Goal: Information Seeking & Learning: Learn about a topic

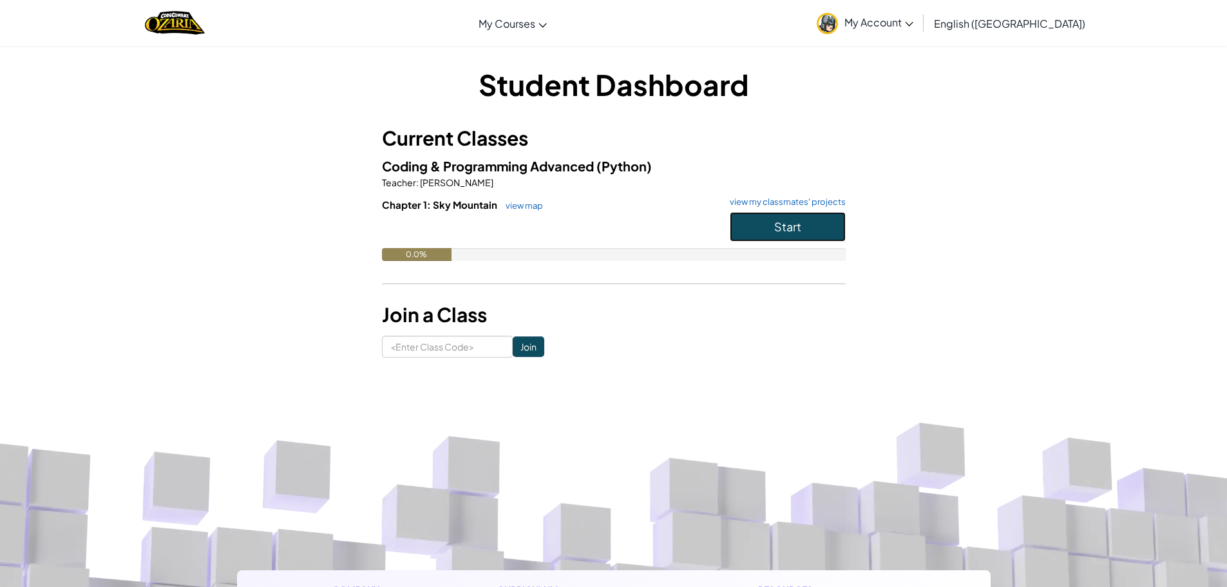
click at [794, 236] on button "Start" at bounding box center [787, 227] width 116 height 30
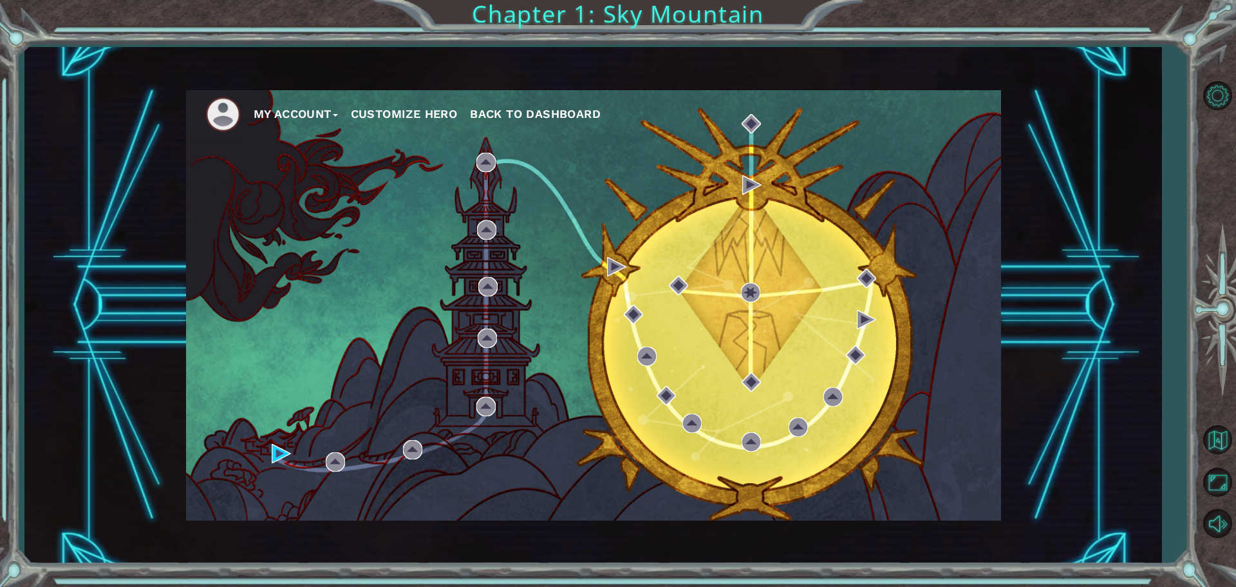
click at [1154, 149] on div "My Account Customize Hero Back to Dashboard" at bounding box center [592, 305] width 1137 height 516
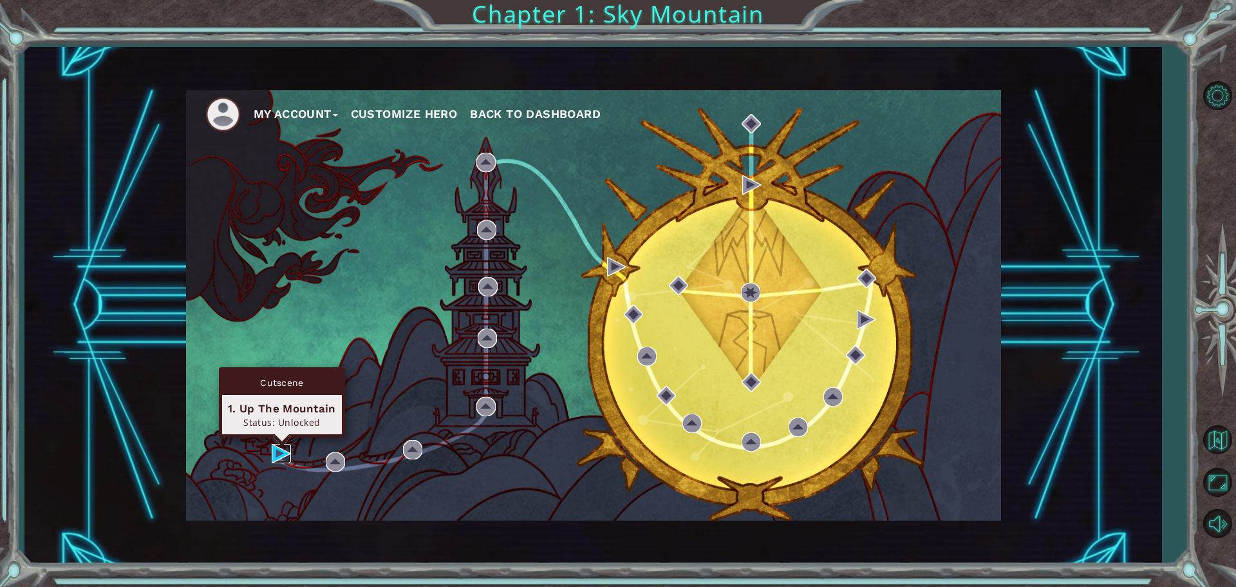
click at [283, 453] on img at bounding box center [281, 453] width 19 height 19
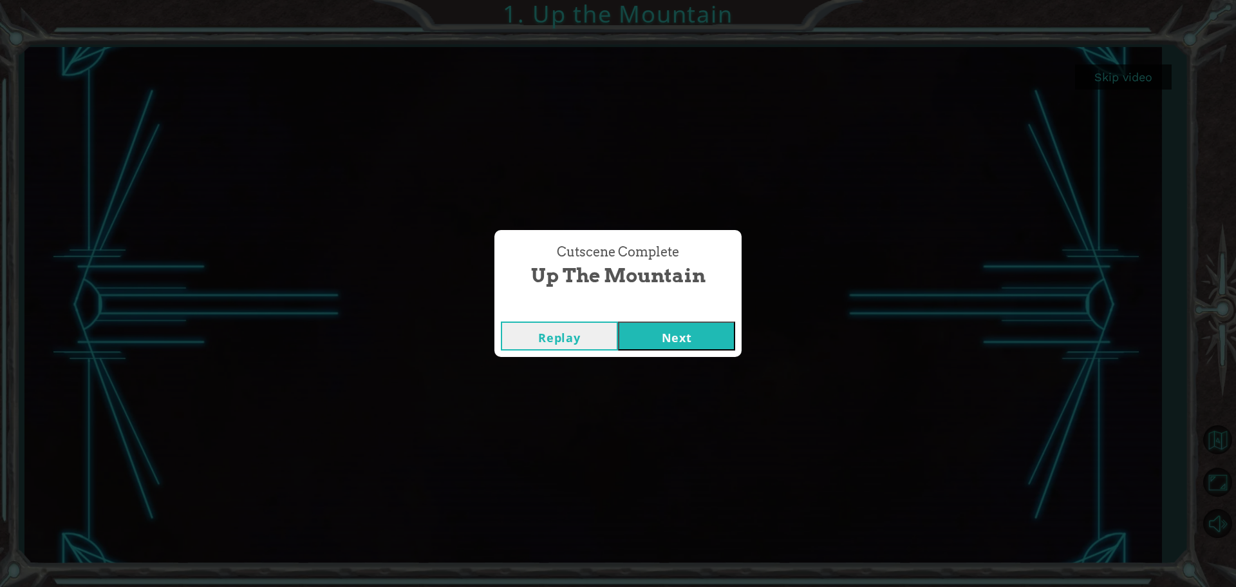
click at [712, 334] on button "Next" at bounding box center [676, 335] width 117 height 29
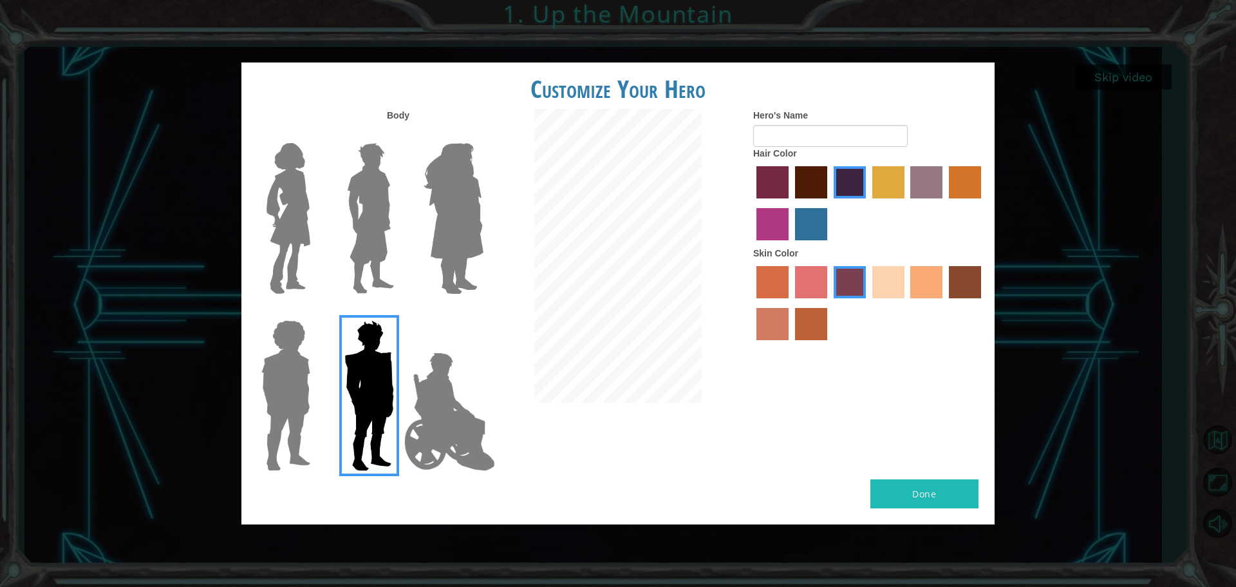
click at [385, 203] on img at bounding box center [370, 218] width 57 height 161
click at [399, 135] on input "Hero Lars" at bounding box center [399, 135] width 0 height 0
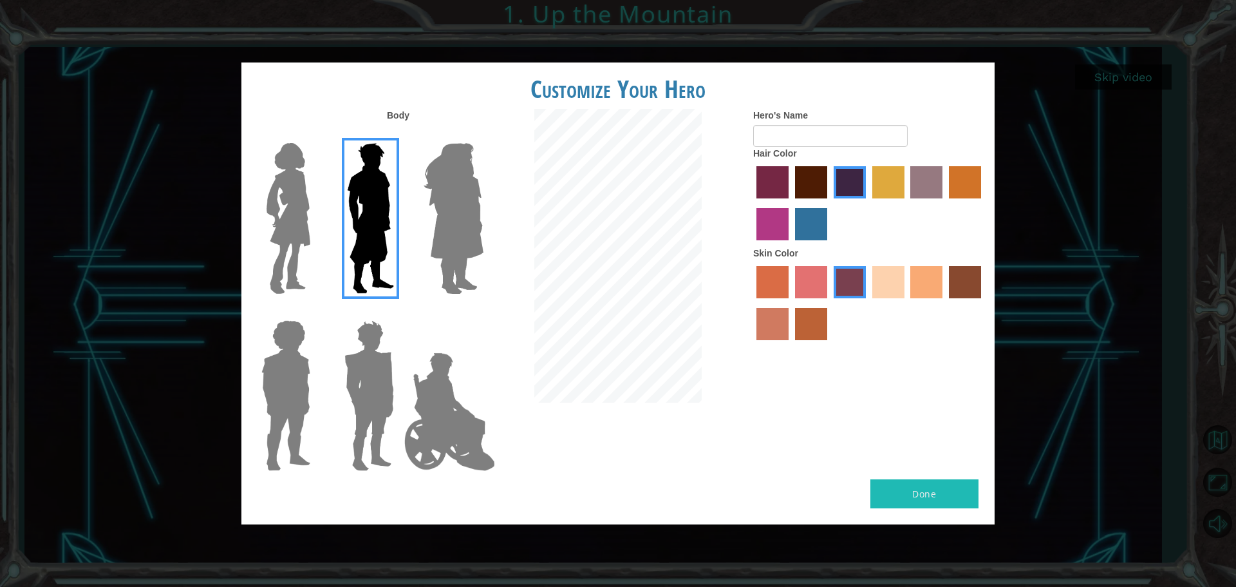
click at [286, 364] on img at bounding box center [285, 395] width 59 height 161
click at [315, 312] on input "Hero Steven" at bounding box center [315, 312] width 0 height 0
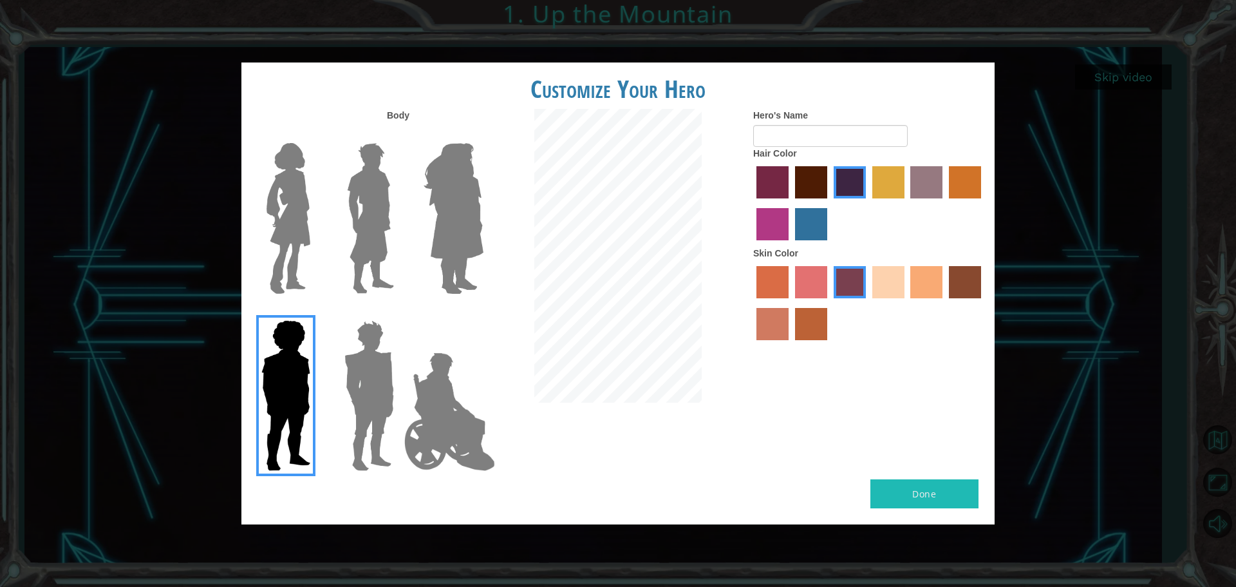
click at [378, 228] on img at bounding box center [370, 218] width 57 height 161
click at [399, 135] on input "Hero Lars" at bounding box center [399, 135] width 0 height 0
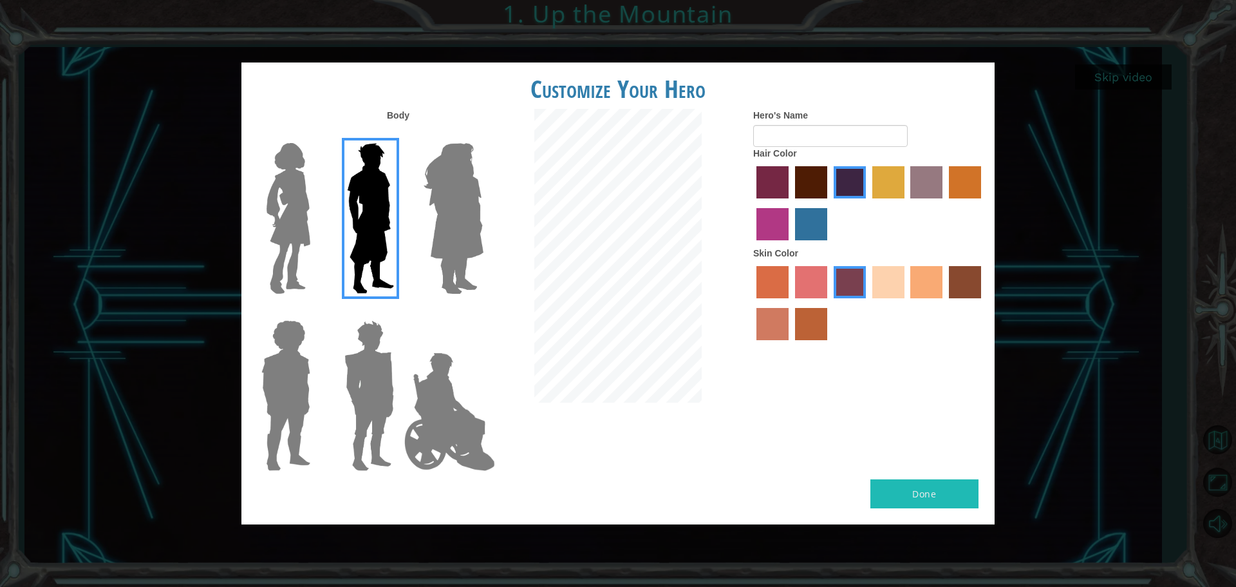
click at [883, 295] on label "sandy beach skin color" at bounding box center [888, 282] width 32 height 32
click at [868, 303] on input "sandy beach skin color" at bounding box center [868, 303] width 0 height 0
click at [833, 138] on input "Hero's Name" at bounding box center [830, 136] width 155 height 22
type input "[PERSON_NAME]"
click at [908, 490] on button "Done" at bounding box center [924, 493] width 108 height 29
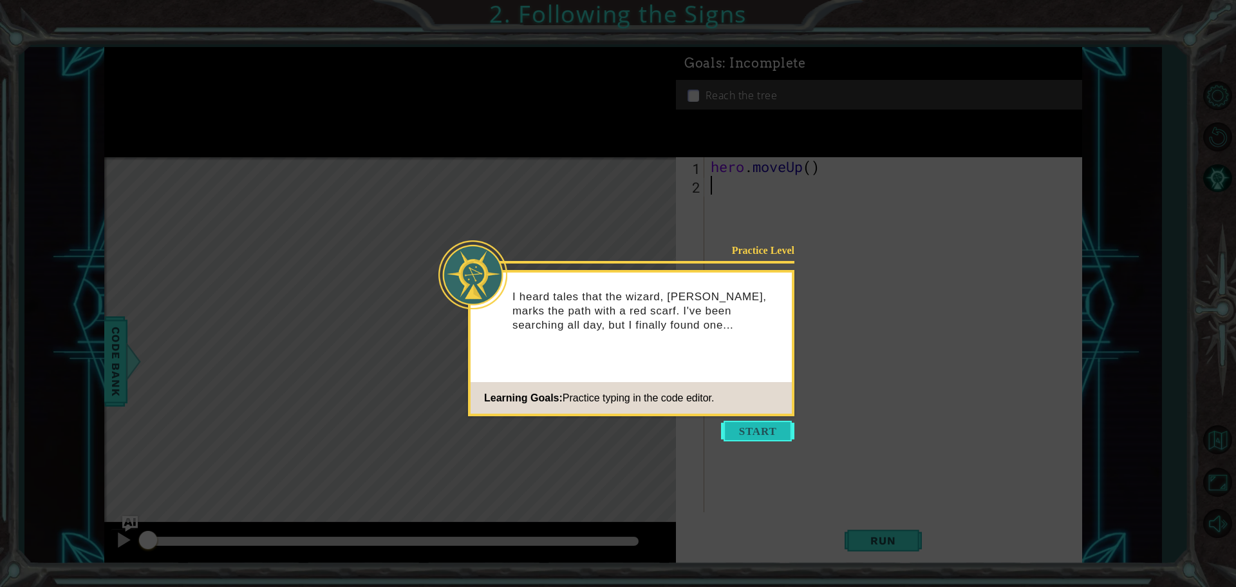
click at [765, 433] on button "Start" at bounding box center [757, 430] width 73 height 21
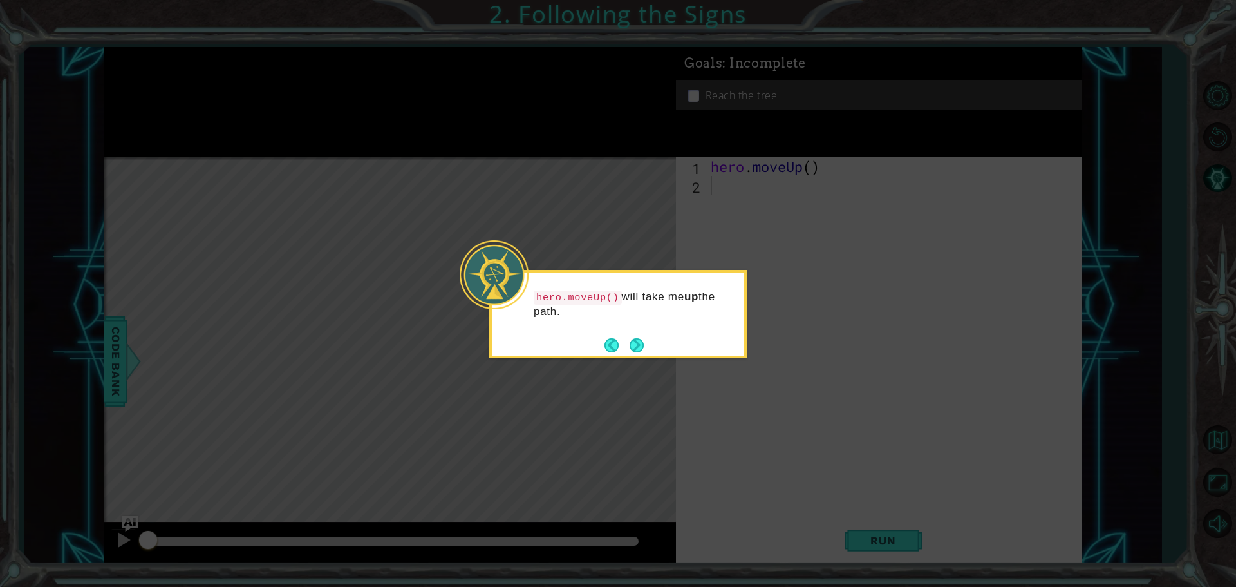
click at [653, 359] on icon at bounding box center [618, 293] width 1236 height 587
click at [634, 349] on button "Next" at bounding box center [636, 345] width 23 height 23
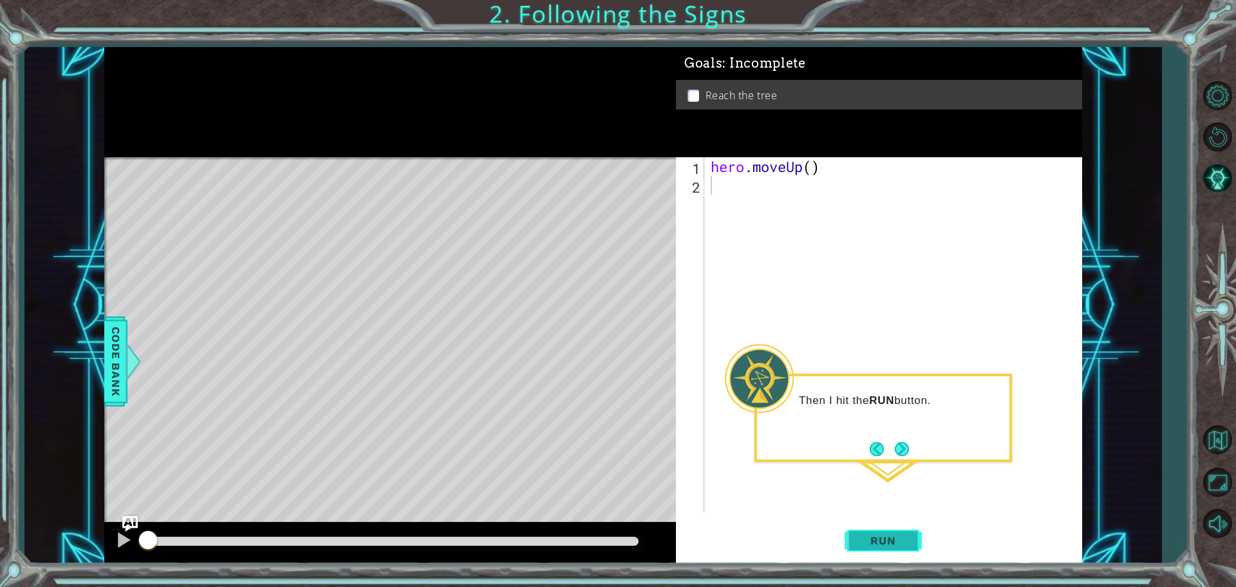
click at [882, 530] on button "Run" at bounding box center [883, 540] width 77 height 41
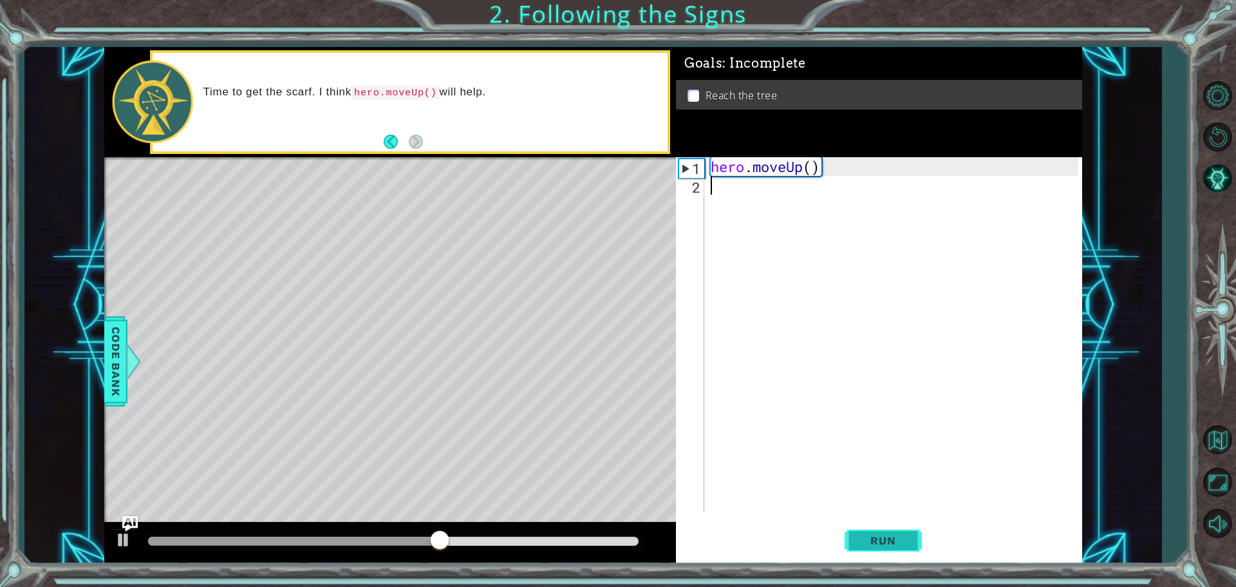
type textarea "H"
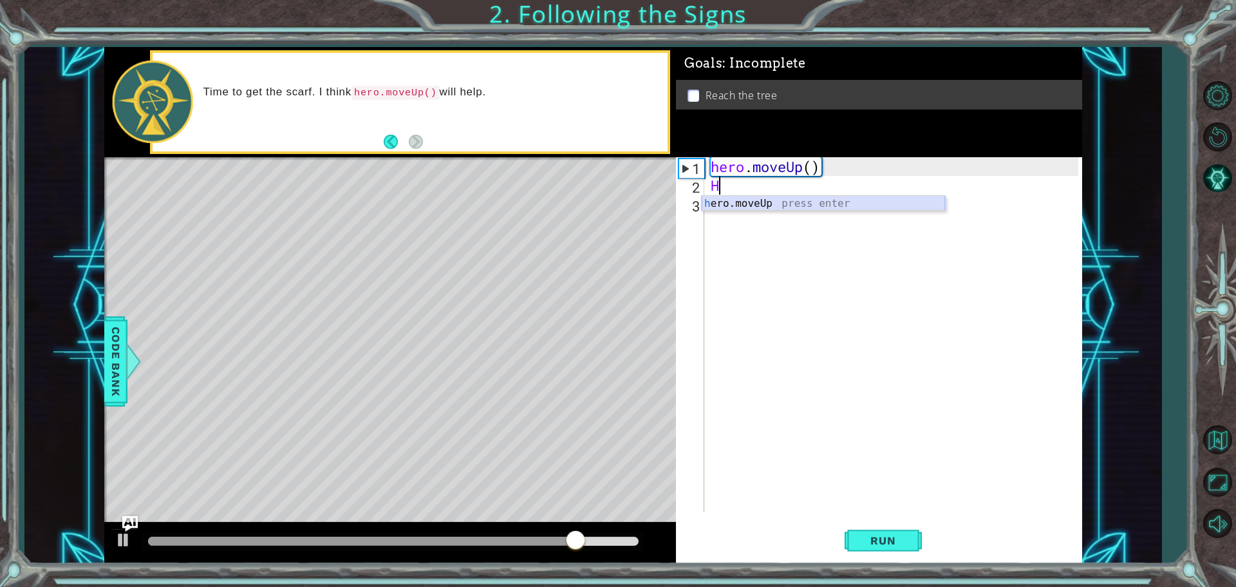
click at [752, 202] on div "h ero.moveUp press enter" at bounding box center [823, 219] width 243 height 46
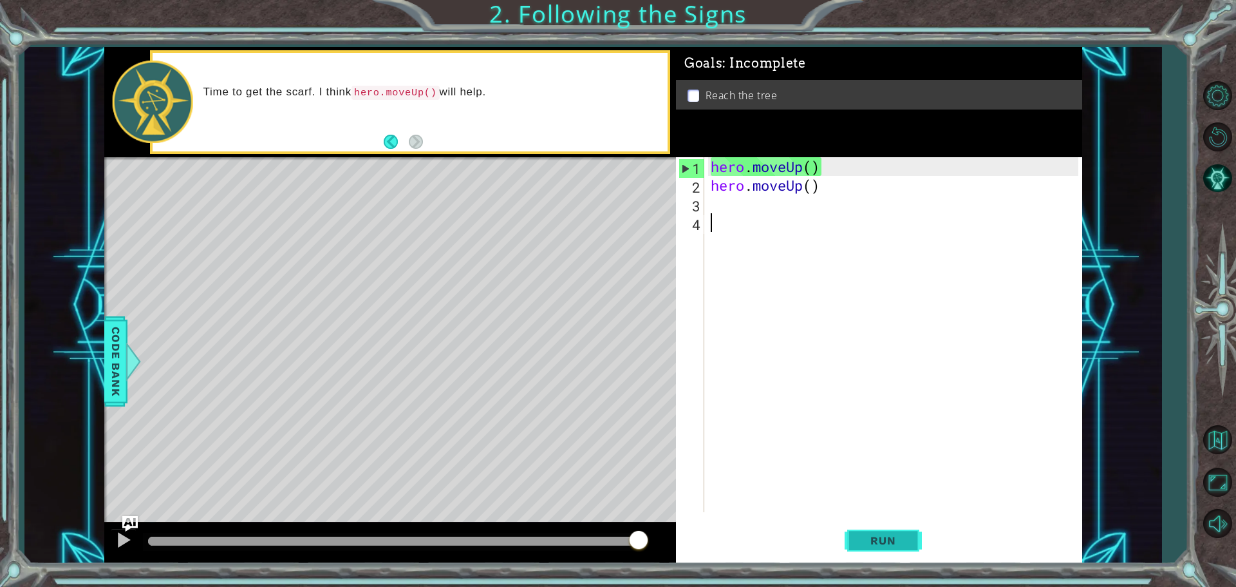
drag, startPoint x: 879, startPoint y: 511, endPoint x: 878, endPoint y: 528, distance: 17.4
click at [879, 510] on div "hero . moveUp ( ) hero . moveUp ( )" at bounding box center [896, 353] width 377 height 392
click at [879, 532] on button "Run" at bounding box center [883, 540] width 77 height 41
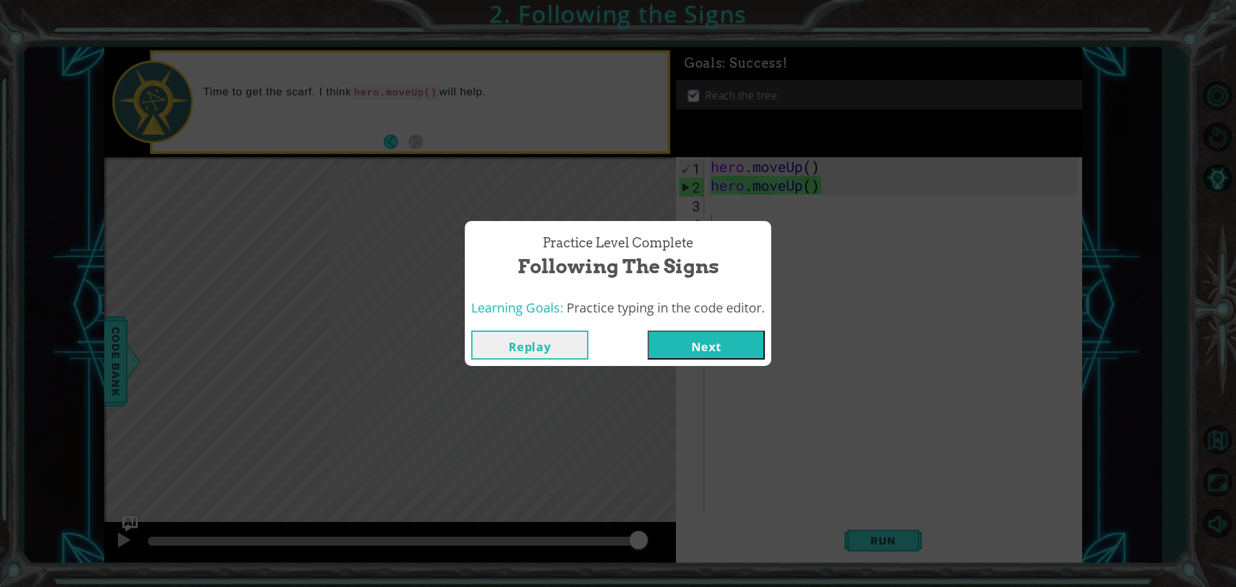
click at [714, 338] on button "Next" at bounding box center [706, 344] width 117 height 29
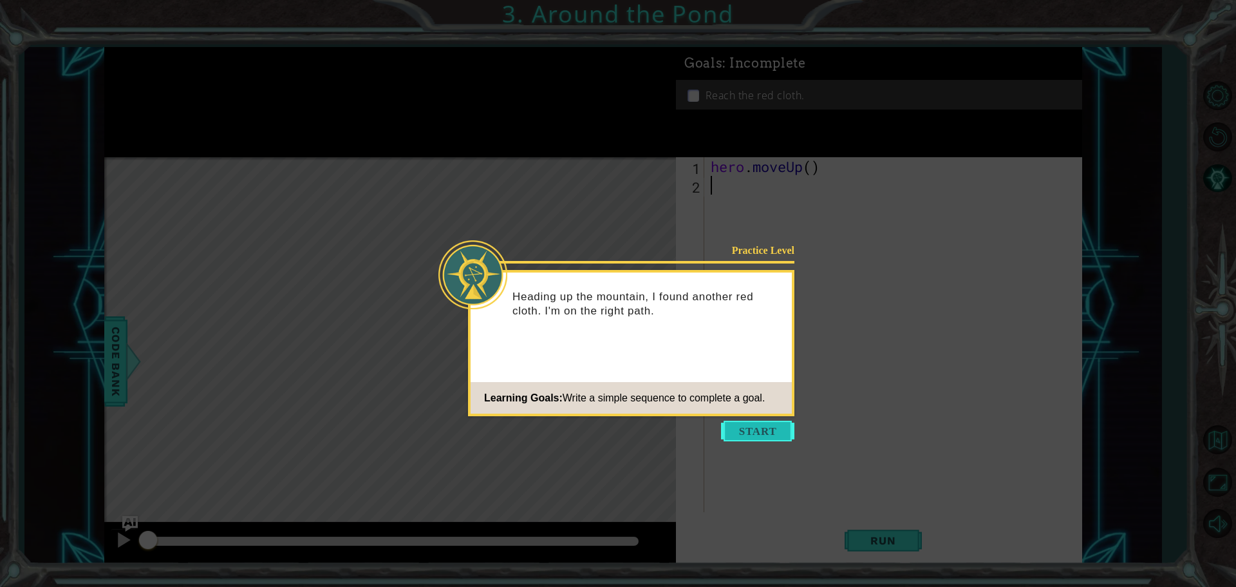
click at [777, 421] on button "Start" at bounding box center [757, 430] width 73 height 21
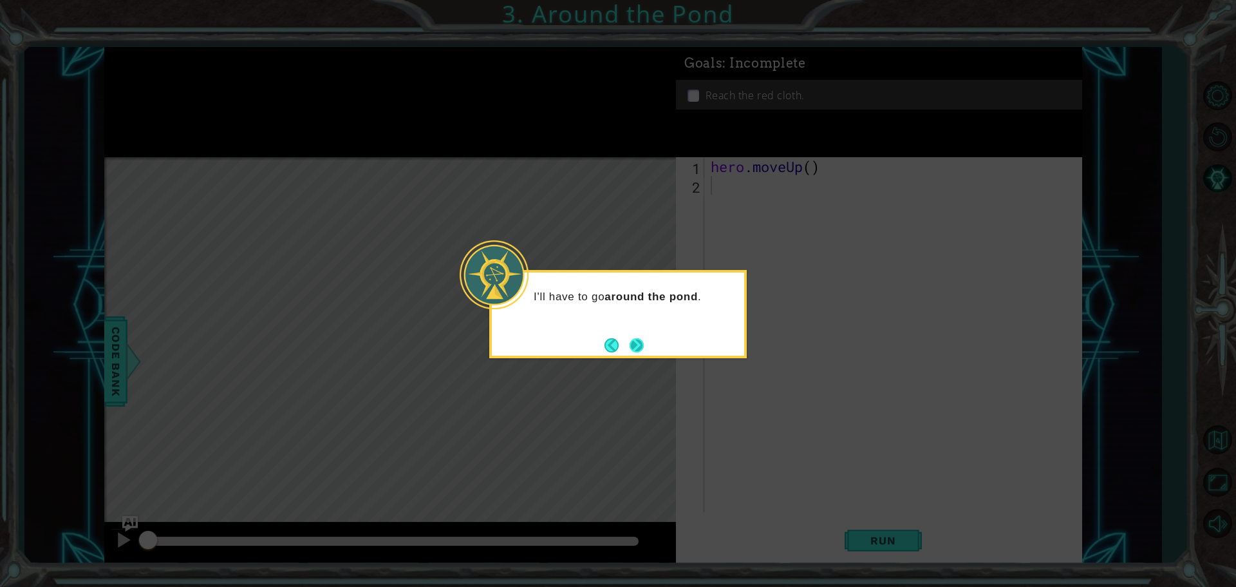
click at [632, 339] on button "Next" at bounding box center [637, 345] width 14 height 14
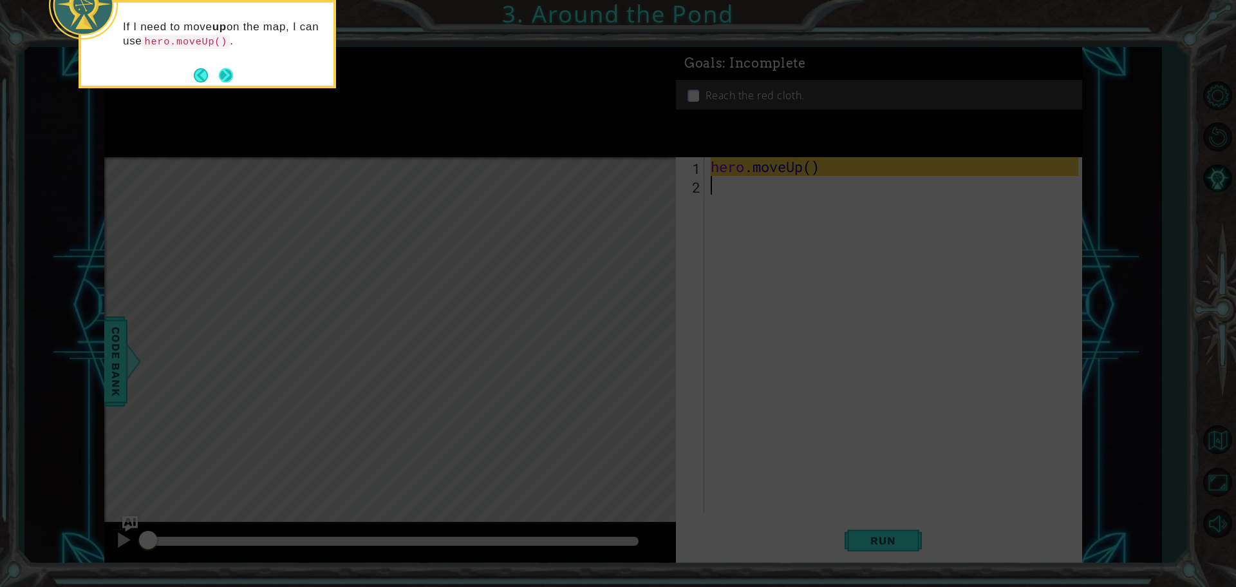
click at [226, 79] on button "Next" at bounding box center [226, 75] width 14 height 14
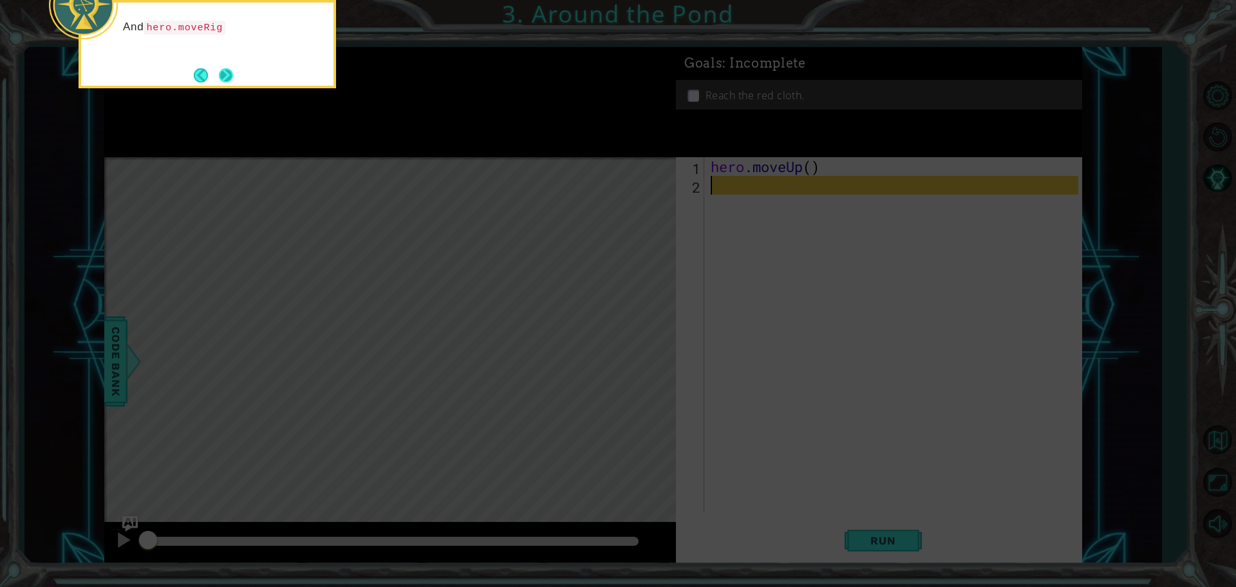
click at [227, 79] on button "Next" at bounding box center [226, 75] width 14 height 14
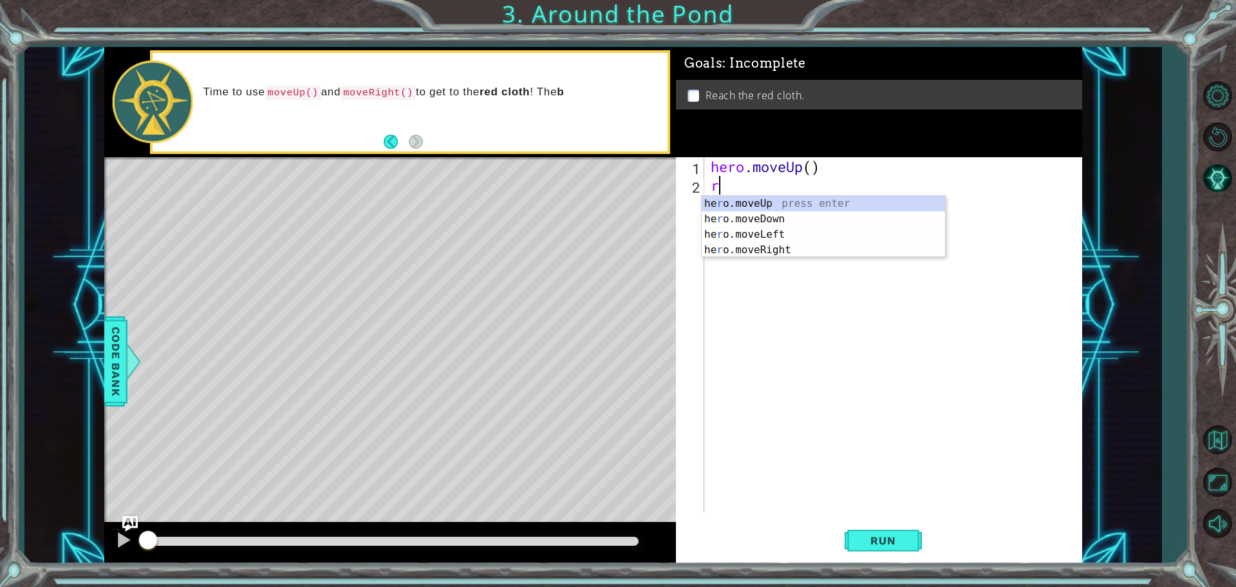
type textarea "r"
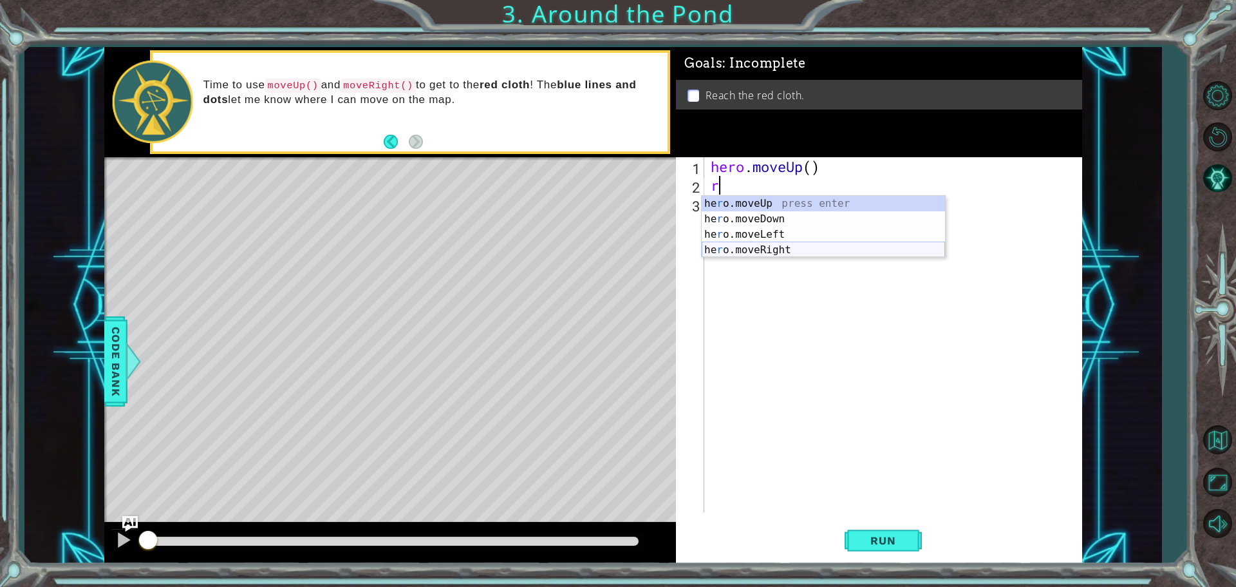
click at [774, 250] on div "he r o.moveUp press enter he r o.moveDown press enter he r o.moveLeft press ent…" at bounding box center [823, 242] width 243 height 93
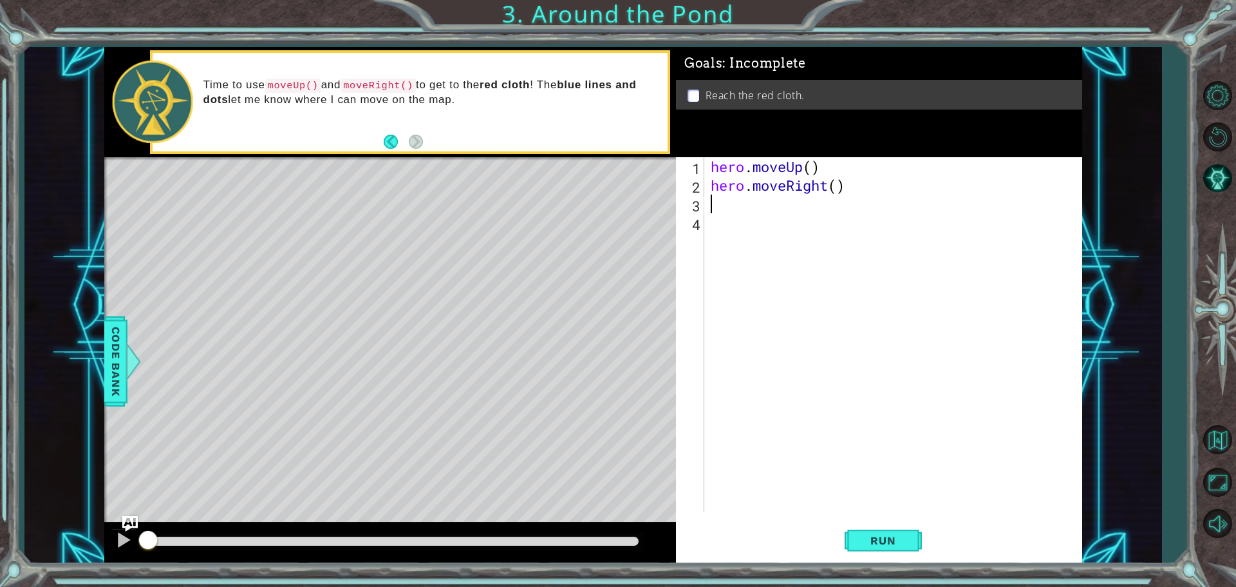
type textarea "u"
click at [808, 222] on div "hero.move U p press enter" at bounding box center [823, 237] width 243 height 46
click at [813, 207] on div "hero . moveUp ( ) hero . moveRight ( ) hero . moveUp ( )" at bounding box center [896, 353] width 377 height 392
type textarea "hero.moveUp(2)"
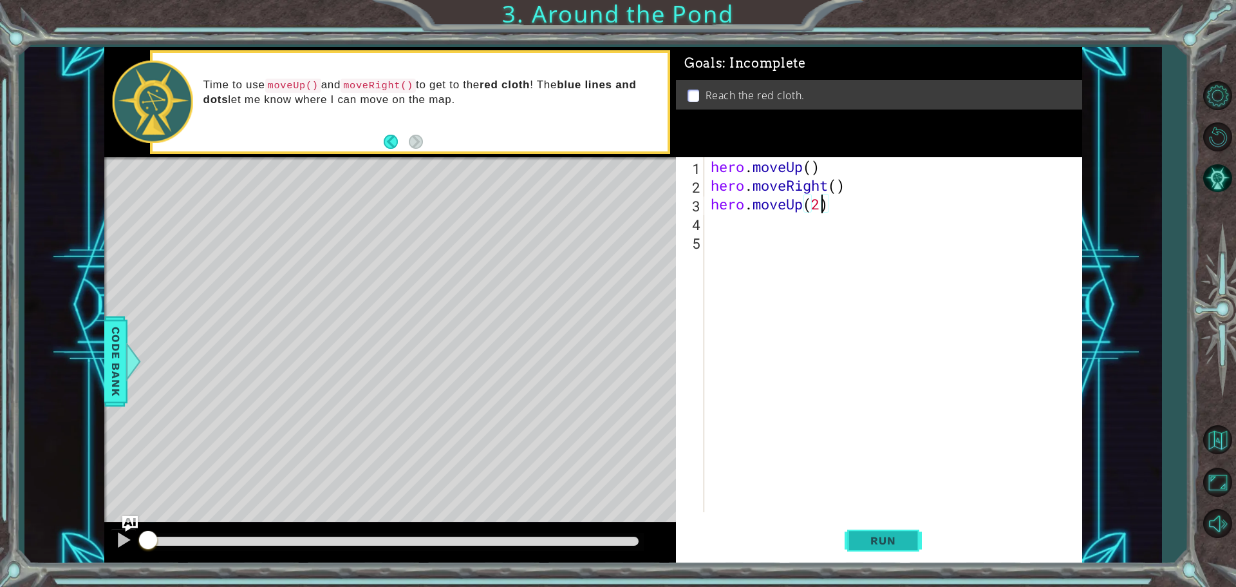
click at [887, 531] on button "Run" at bounding box center [883, 540] width 77 height 41
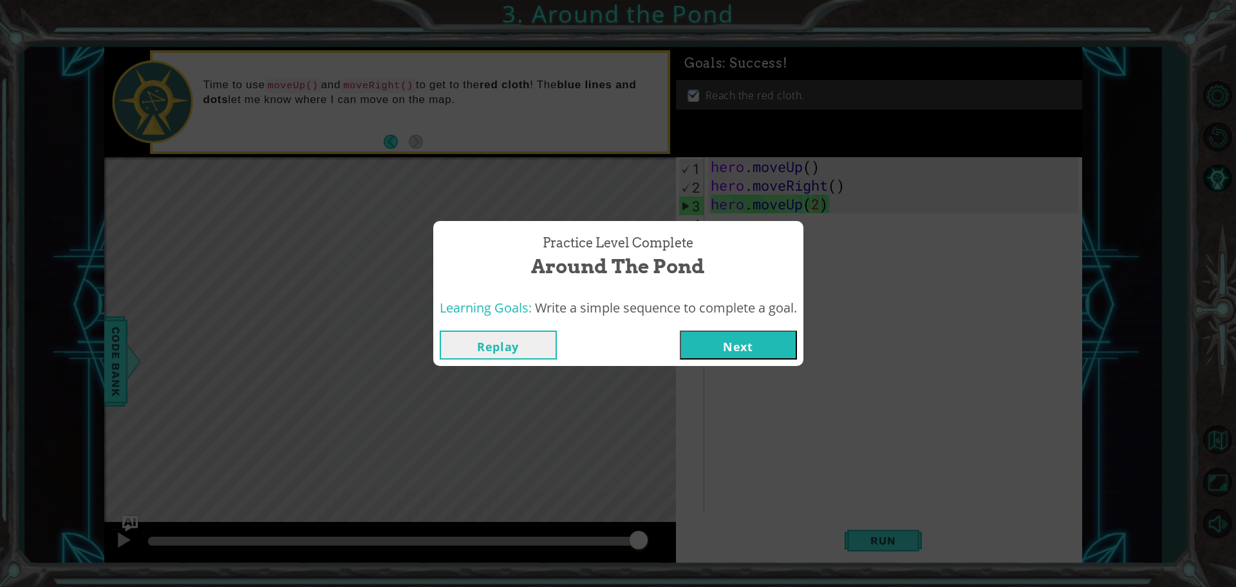
click at [747, 334] on button "Next" at bounding box center [738, 344] width 117 height 29
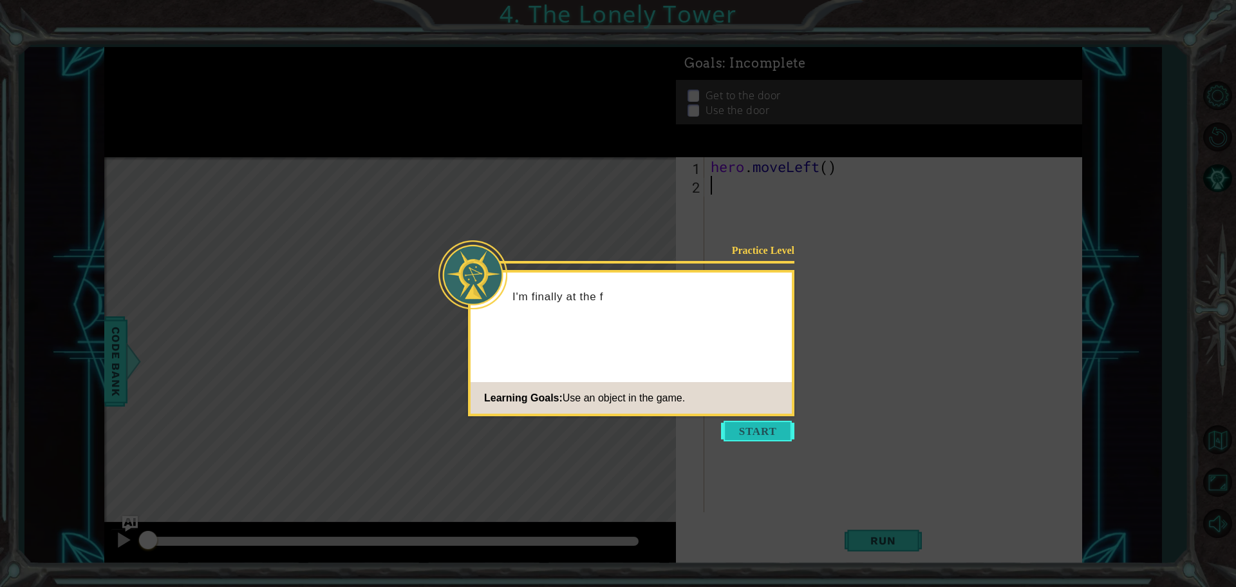
click at [766, 433] on button "Start" at bounding box center [757, 430] width 73 height 21
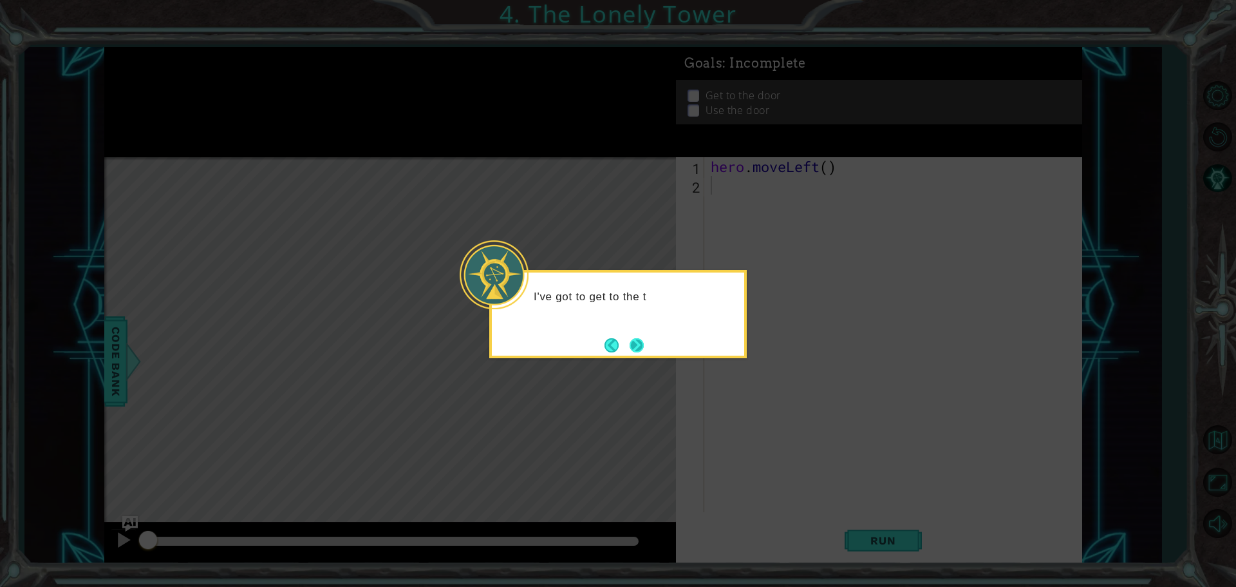
click at [643, 340] on button "Next" at bounding box center [637, 345] width 14 height 14
click at [641, 344] on button "Next" at bounding box center [637, 345] width 14 height 14
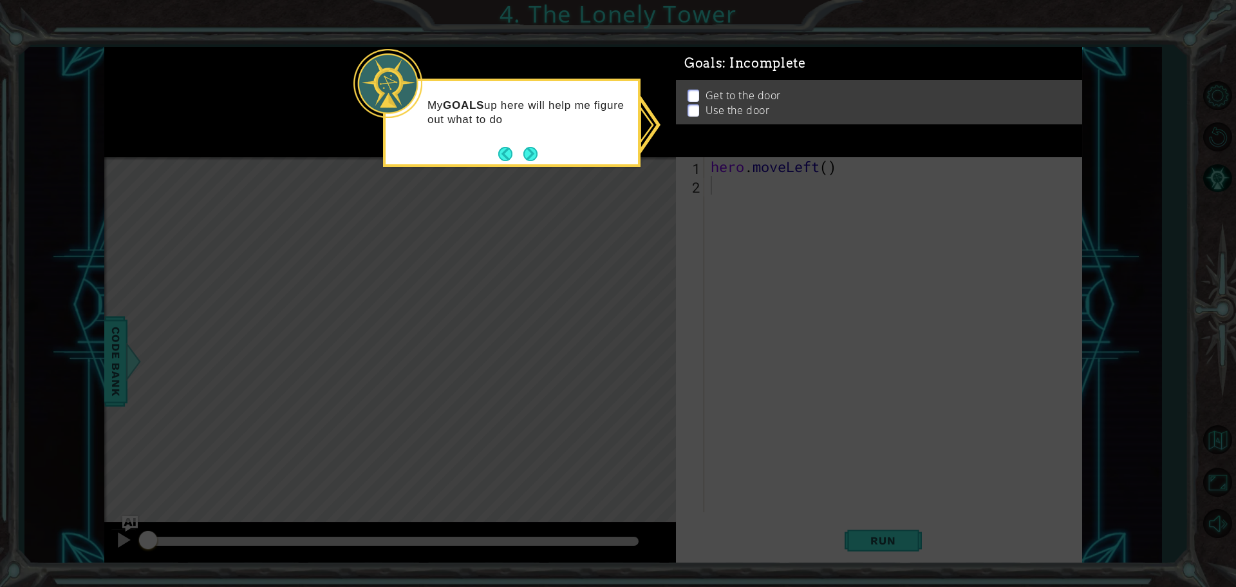
click at [816, 279] on icon at bounding box center [618, 293] width 1236 height 587
click at [532, 155] on button "Next" at bounding box center [530, 154] width 14 height 14
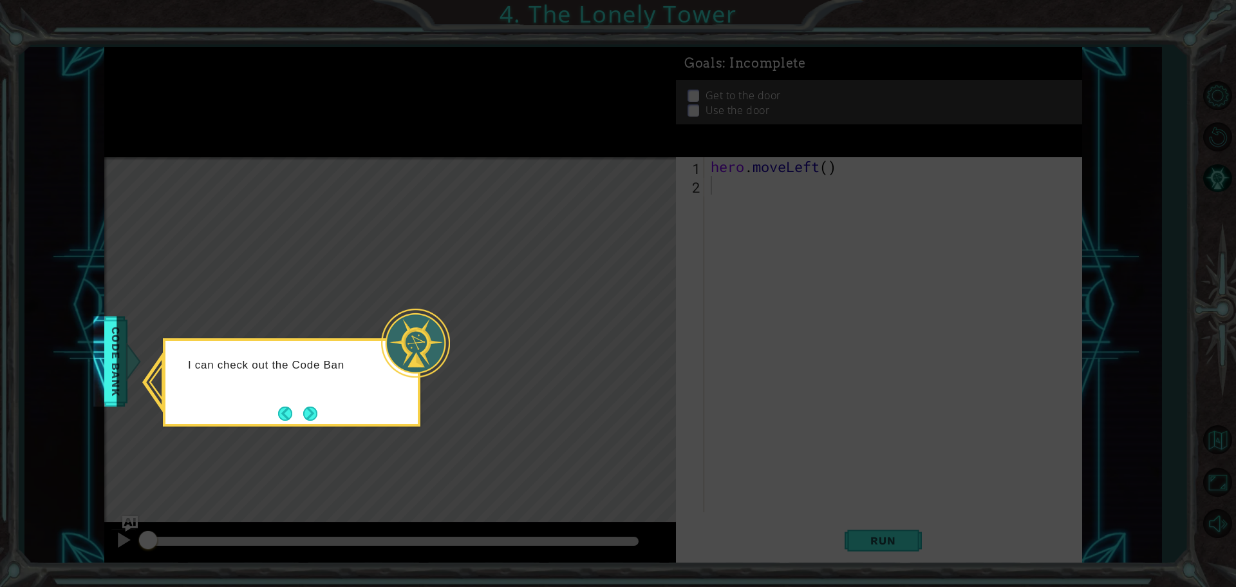
click at [315, 409] on button "Next" at bounding box center [310, 413] width 14 height 14
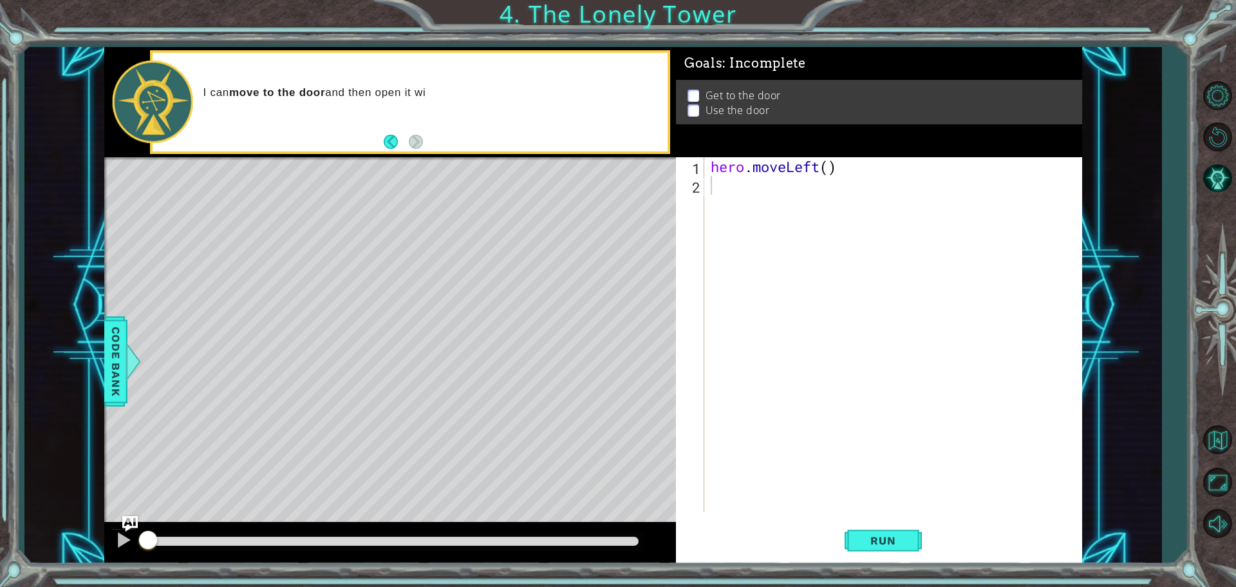
drag, startPoint x: 330, startPoint y: 158, endPoint x: 338, endPoint y: 152, distance: 10.2
click at [332, 154] on div "methods hero moveDown(steps) moveUp(steps) moveLeft(steps) moveRight(steps) use…" at bounding box center [593, 305] width 978 height 516
click at [832, 164] on div "hero . moveLeft ( )" at bounding box center [896, 353] width 377 height 392
type textarea "hero.moveLeft(2)"
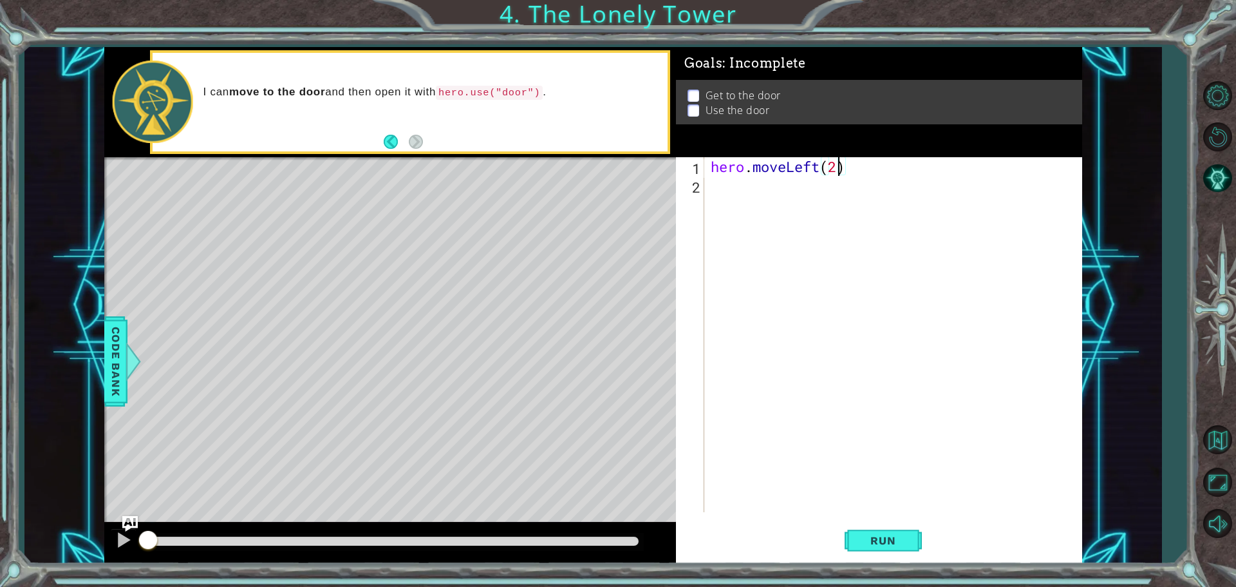
click at [731, 191] on div "hero . moveLeft ( 2 )" at bounding box center [896, 353] width 377 height 392
type textarea "u"
click at [805, 203] on div "hero.move U p press enter hero. u se press enter" at bounding box center [823, 227] width 243 height 62
click at [811, 187] on div "hero . moveLeft ( 2 ) hero . moveUp ( )" at bounding box center [896, 353] width 377 height 392
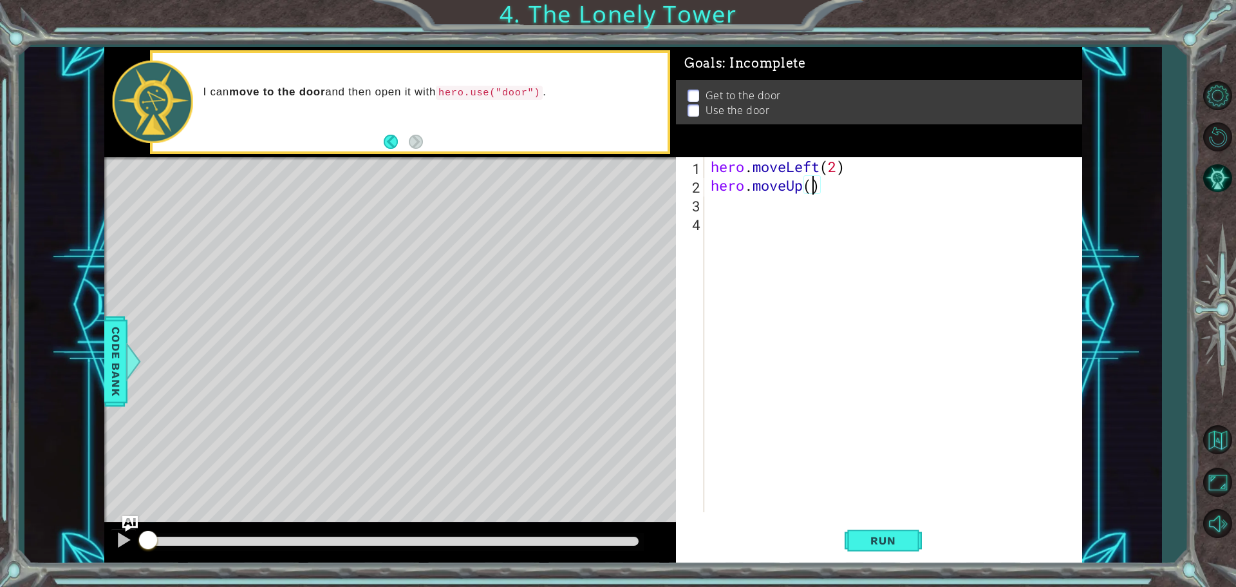
type textarea "hero.moveUp(2)"
click at [740, 205] on div "hero . moveLeft ( 2 ) hero . moveUp ( 2 )" at bounding box center [896, 353] width 377 height 392
type textarea "r"
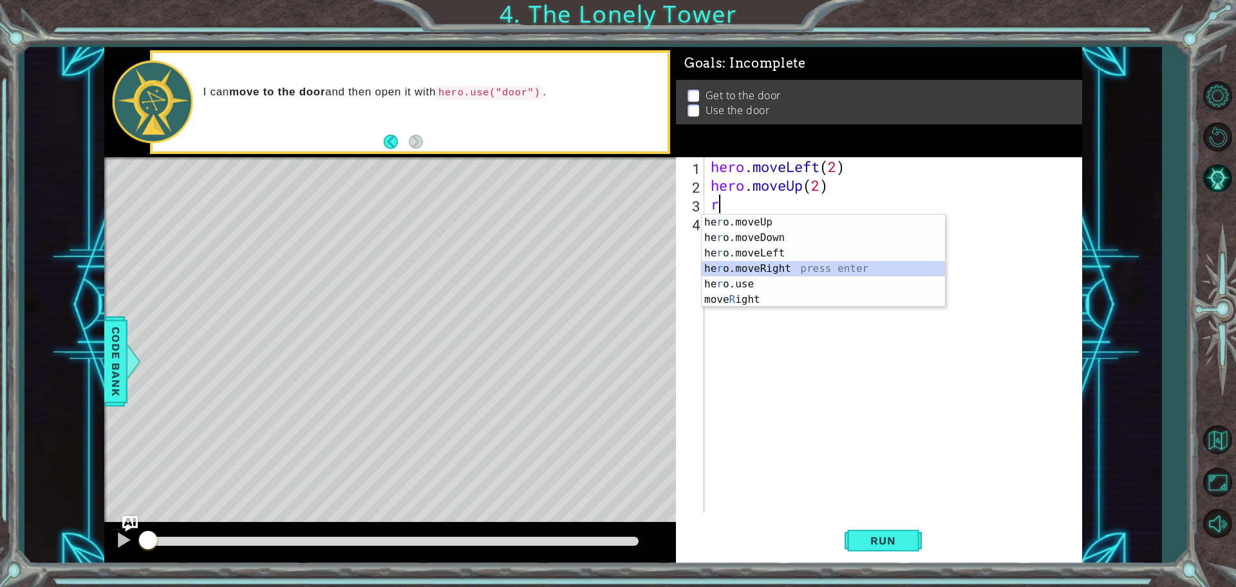
click at [778, 263] on div "he r o.moveUp press enter he r o.moveDown press enter he r o.moveLeft press ent…" at bounding box center [823, 276] width 243 height 124
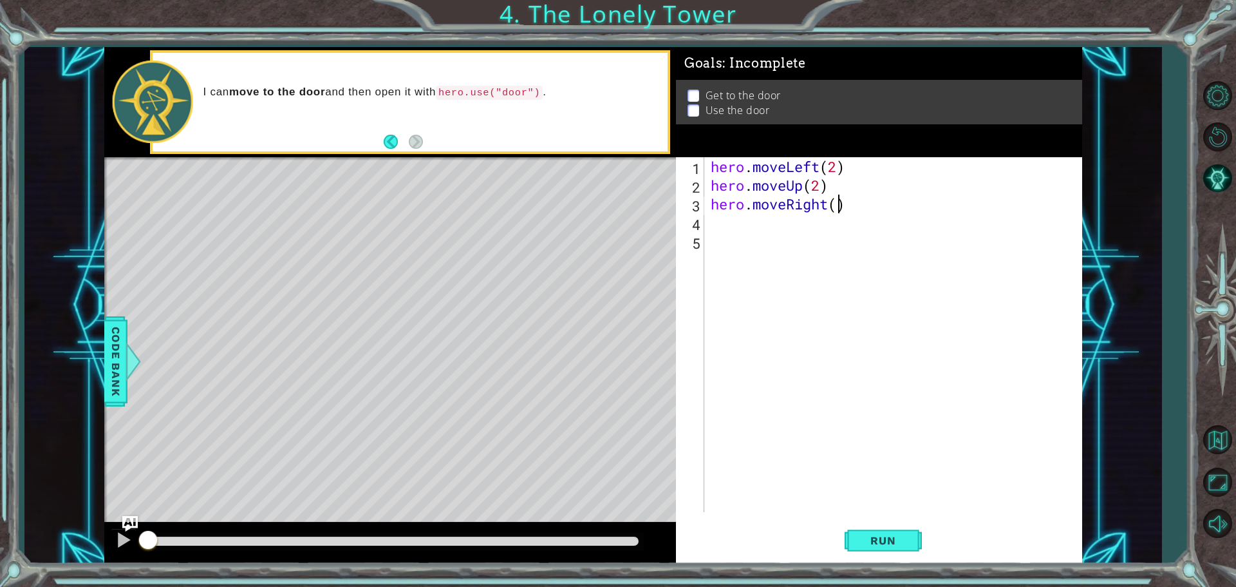
click at [838, 203] on div "hero . moveLeft ( 2 ) hero . moveUp ( 2 ) hero . moveRight ( )" at bounding box center [896, 353] width 377 height 392
type textarea "hero.moveRight(2)"
click at [750, 225] on div "hero . moveLeft ( 2 ) hero . moveUp ( 2 ) hero . moveRight ( 2 )" at bounding box center [896, 353] width 377 height 392
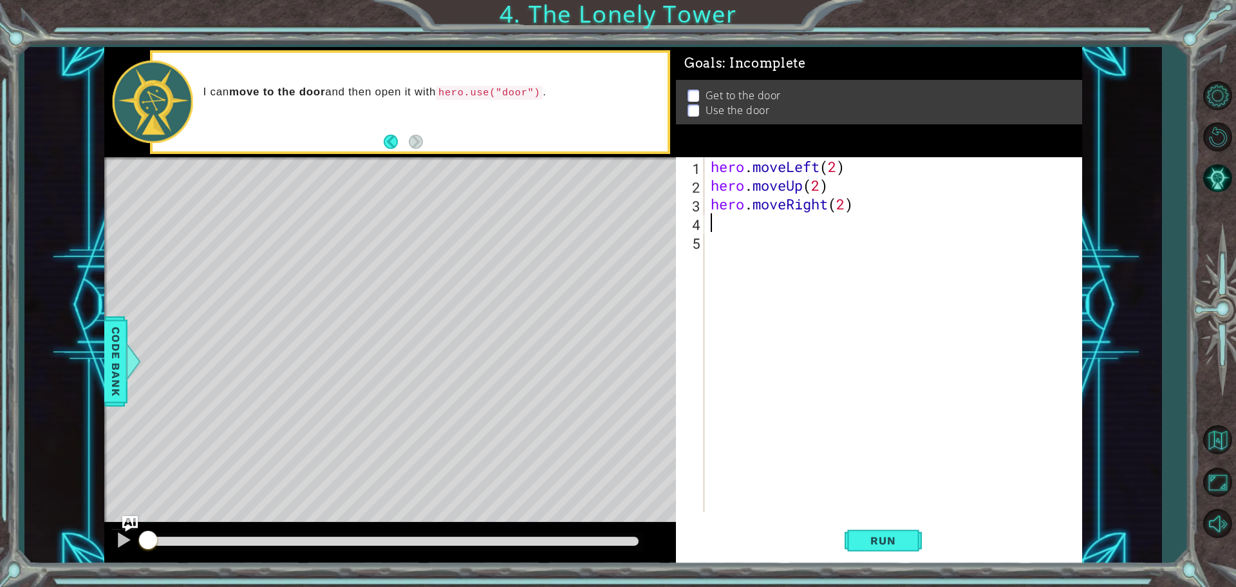
type textarea "d"
click at [776, 245] on div "hero.[PERSON_NAME] own press enter" at bounding box center [823, 256] width 243 height 46
click at [836, 221] on div "hero . moveLeft ( 2 ) hero . moveUp ( 2 ) hero . moveRight ( 2 ) hero . moveDow…" at bounding box center [896, 353] width 377 height 392
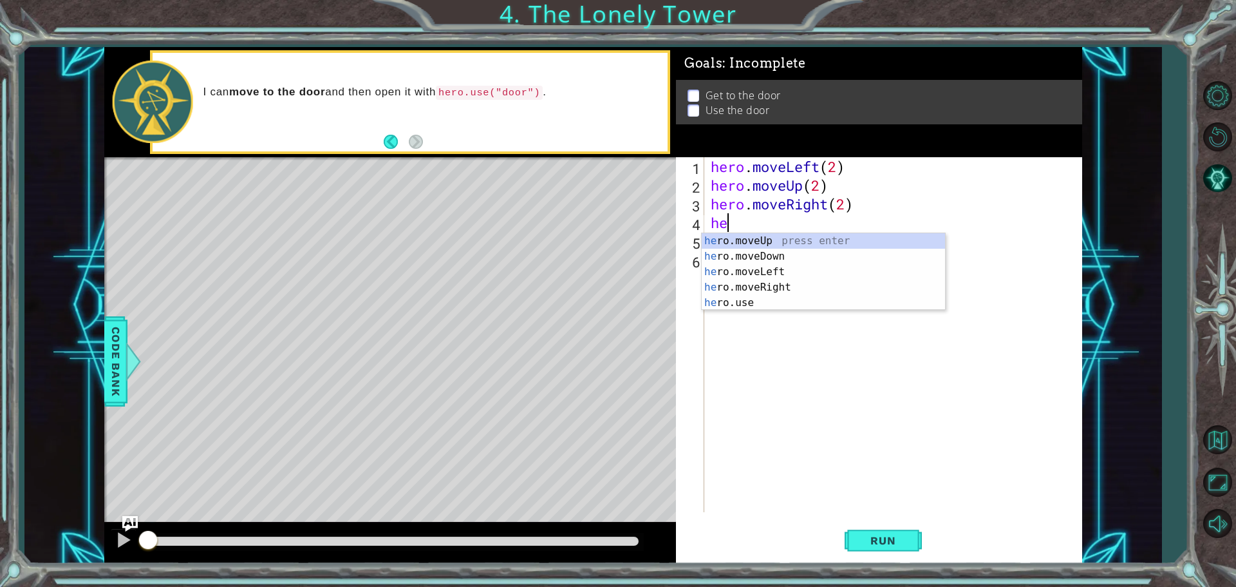
type textarea "h"
click at [757, 252] on div "hero.move U p press enter hero. u se press enter" at bounding box center [823, 264] width 243 height 62
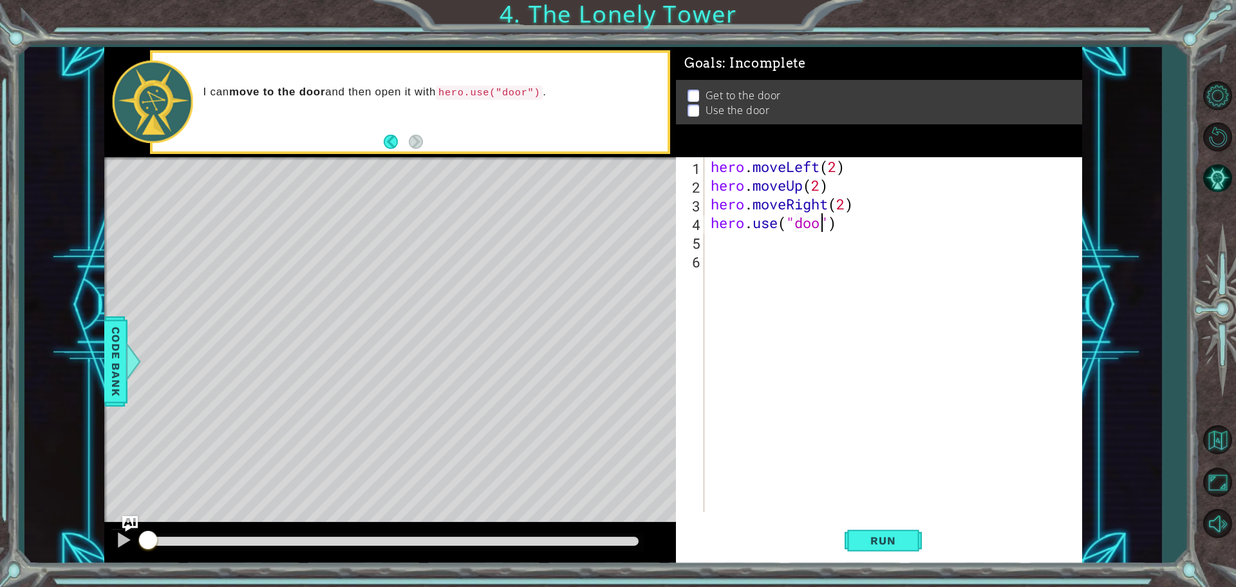
scroll to position [0, 5]
type textarea "hero.use("door")"
click at [890, 538] on span "Run" at bounding box center [883, 540] width 51 height 13
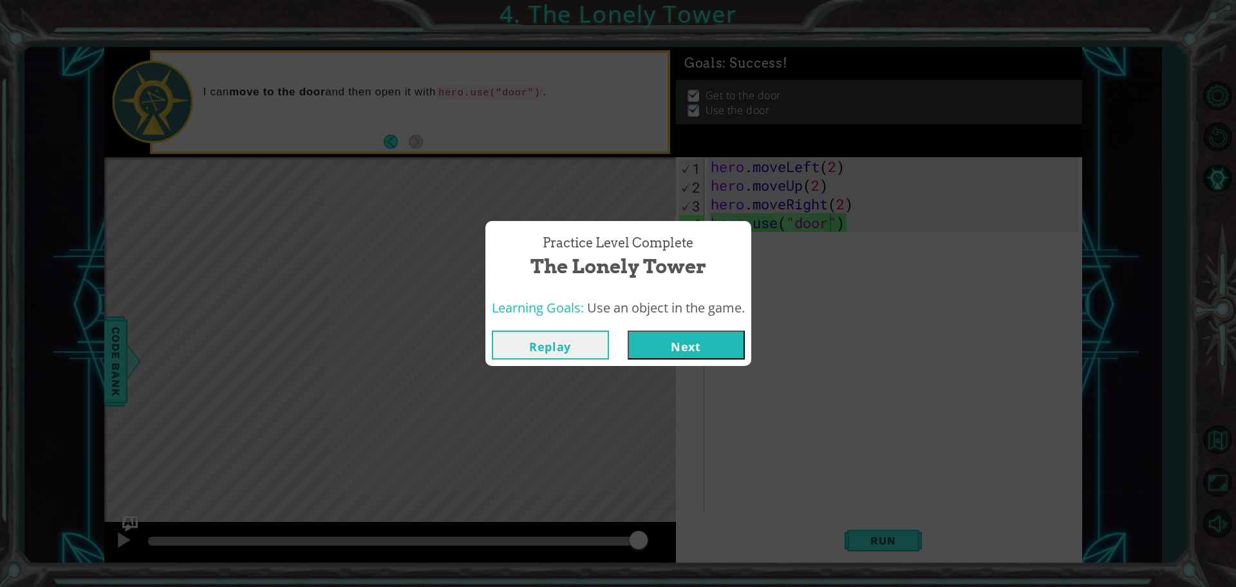
click at [677, 337] on button "Next" at bounding box center [686, 344] width 117 height 29
